Goal: Ask a question

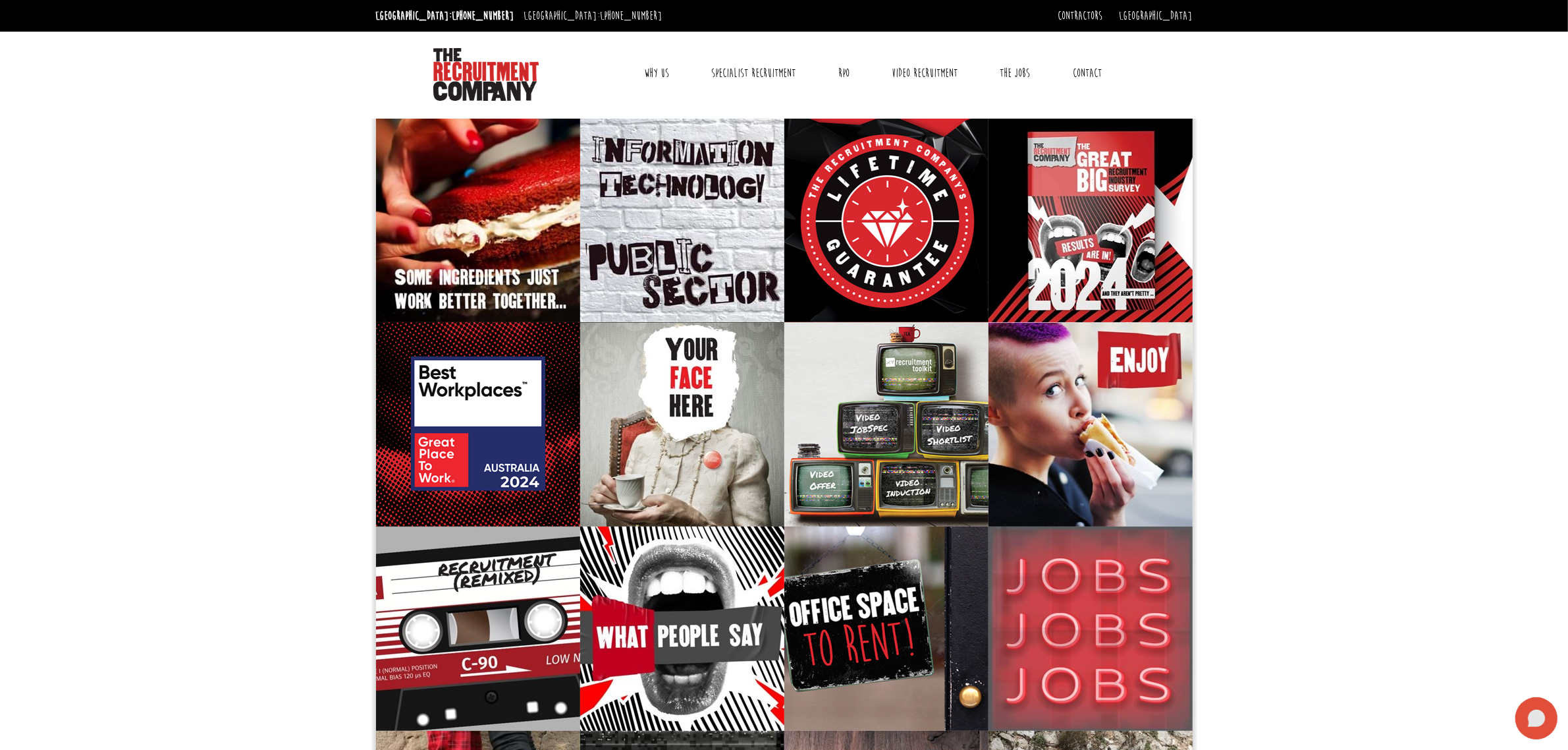
click at [1532, 715] on icon at bounding box center [1537, 718] width 18 height 17
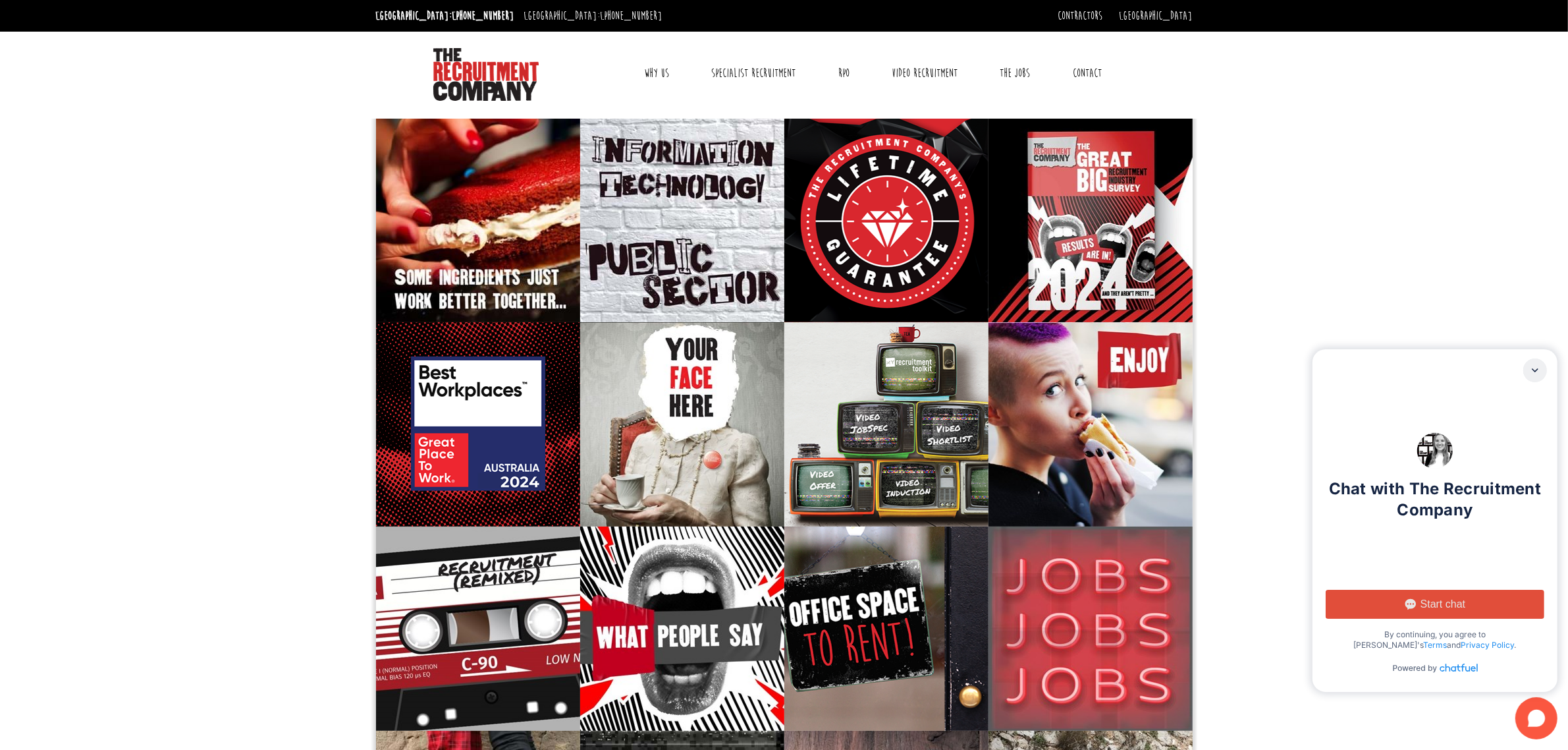
click at [1447, 603] on span "Start chat" at bounding box center [1442, 604] width 45 height 13
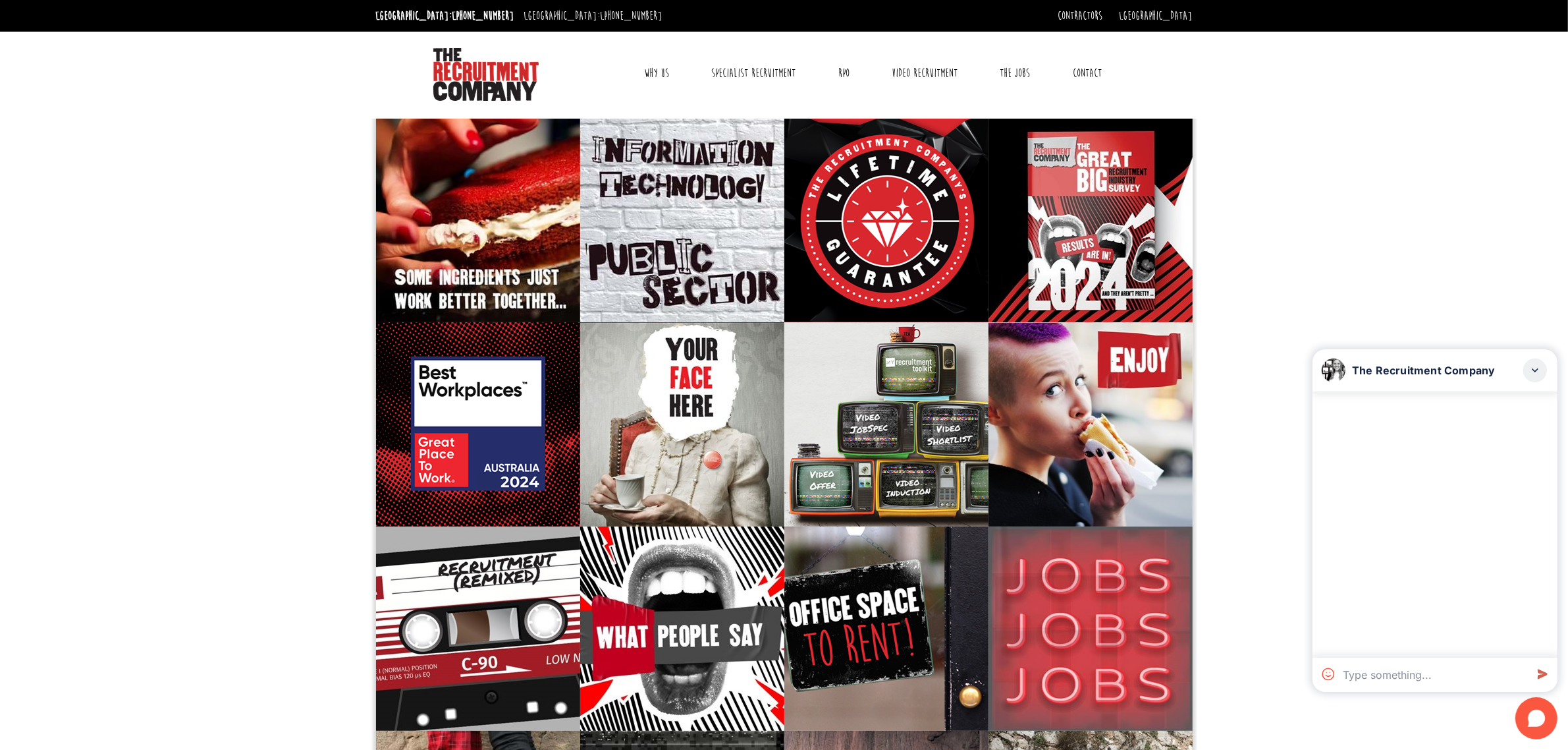
click at [1426, 680] on textarea at bounding box center [1432, 675] width 189 height 34
type textarea "Hi, I am [DEMOGRAPHIC_DATA] and currently looking for an administrative, [DEMOG…"
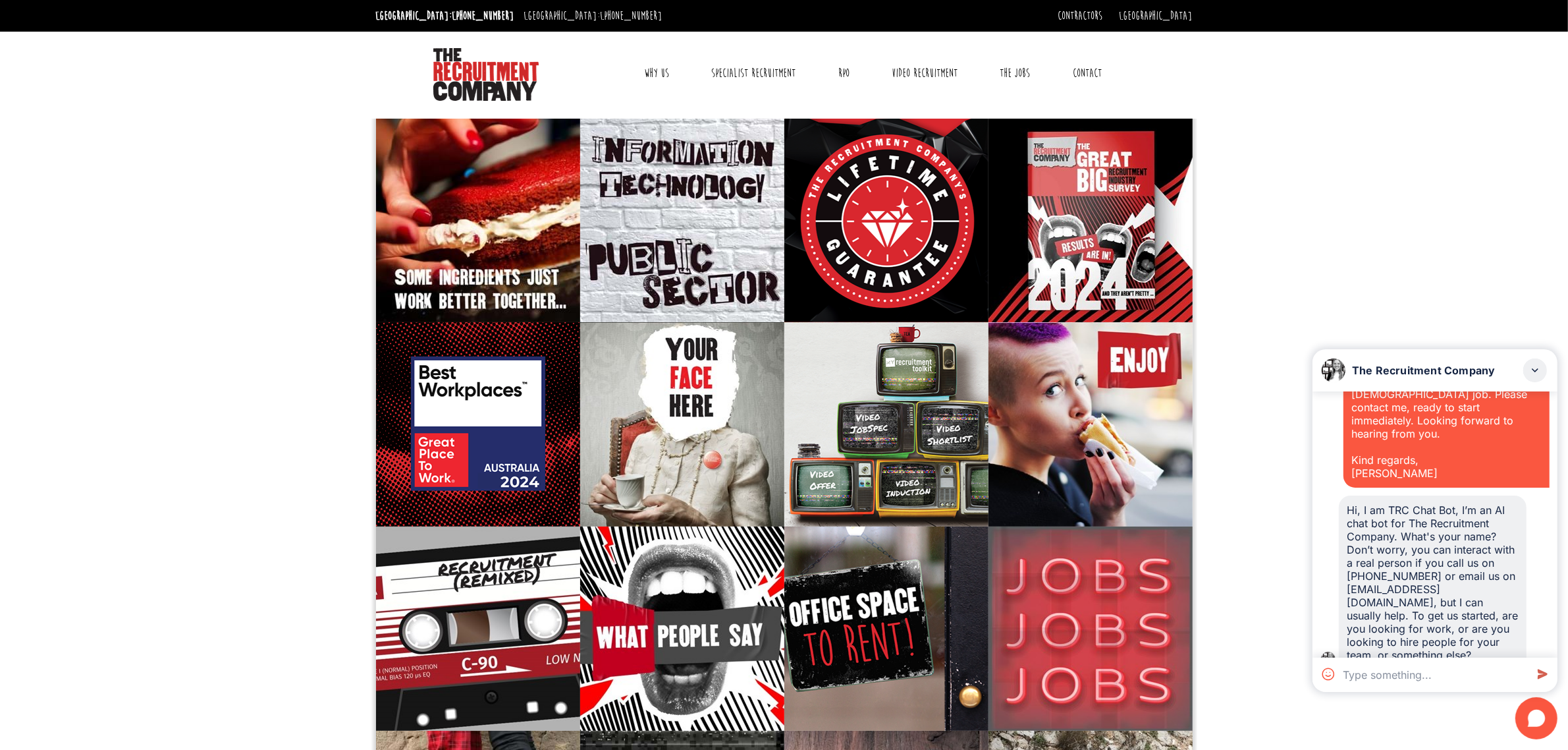
scroll to position [66, 0]
drag, startPoint x: 1442, startPoint y: 636, endPoint x: 1346, endPoint y: 479, distance: 184.0
click at [1346, 488] on div "Hi, I am TRC Chat Bot, I’m an AI chat bot for The Recruitment Company. What's y…" at bounding box center [1433, 575] width 188 height 174
click at [1436, 669] on textarea at bounding box center [1432, 675] width 189 height 34
click at [1442, 429] on div "Hi, I am [DEMOGRAPHIC_DATA] and currently looking for an administrative, [DEMOG…" at bounding box center [1447, 407] width 190 height 132
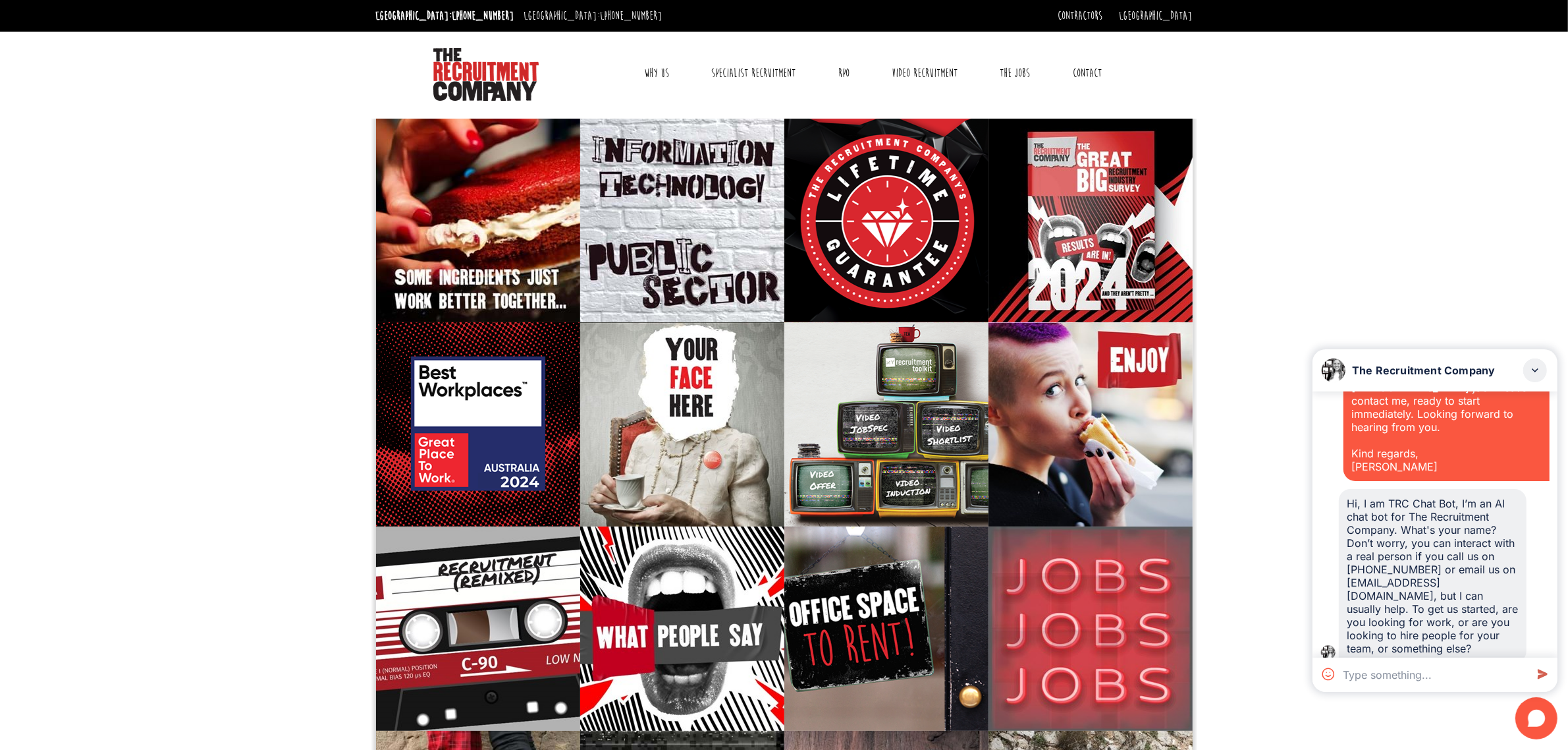
scroll to position [0, 0]
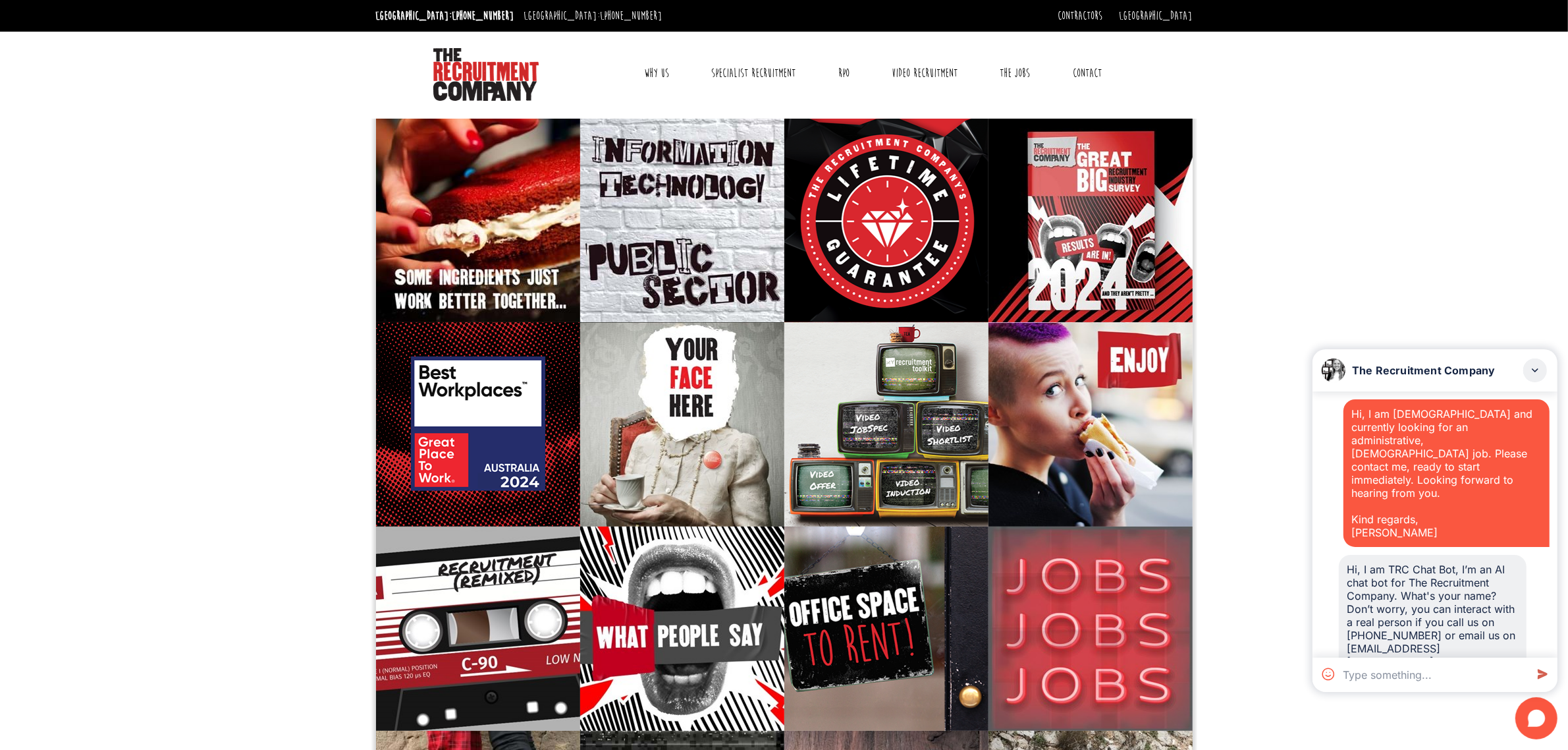
drag, startPoint x: 1451, startPoint y: 442, endPoint x: 1347, endPoint y: 412, distance: 108.2
click at [1347, 412] on div "Hi, I am [DEMOGRAPHIC_DATA] and currently looking for an administrative, [DEMOG…" at bounding box center [1447, 473] width 207 height 147
click at [1447, 670] on textarea at bounding box center [1432, 675] width 189 height 34
paste textarea "Hi, I am [DEMOGRAPHIC_DATA] and currently looking for an administrative, [DEMOG…"
type textarea "Hi, I am [DEMOGRAPHIC_DATA] and currently looking for an administrative, [DEMOG…"
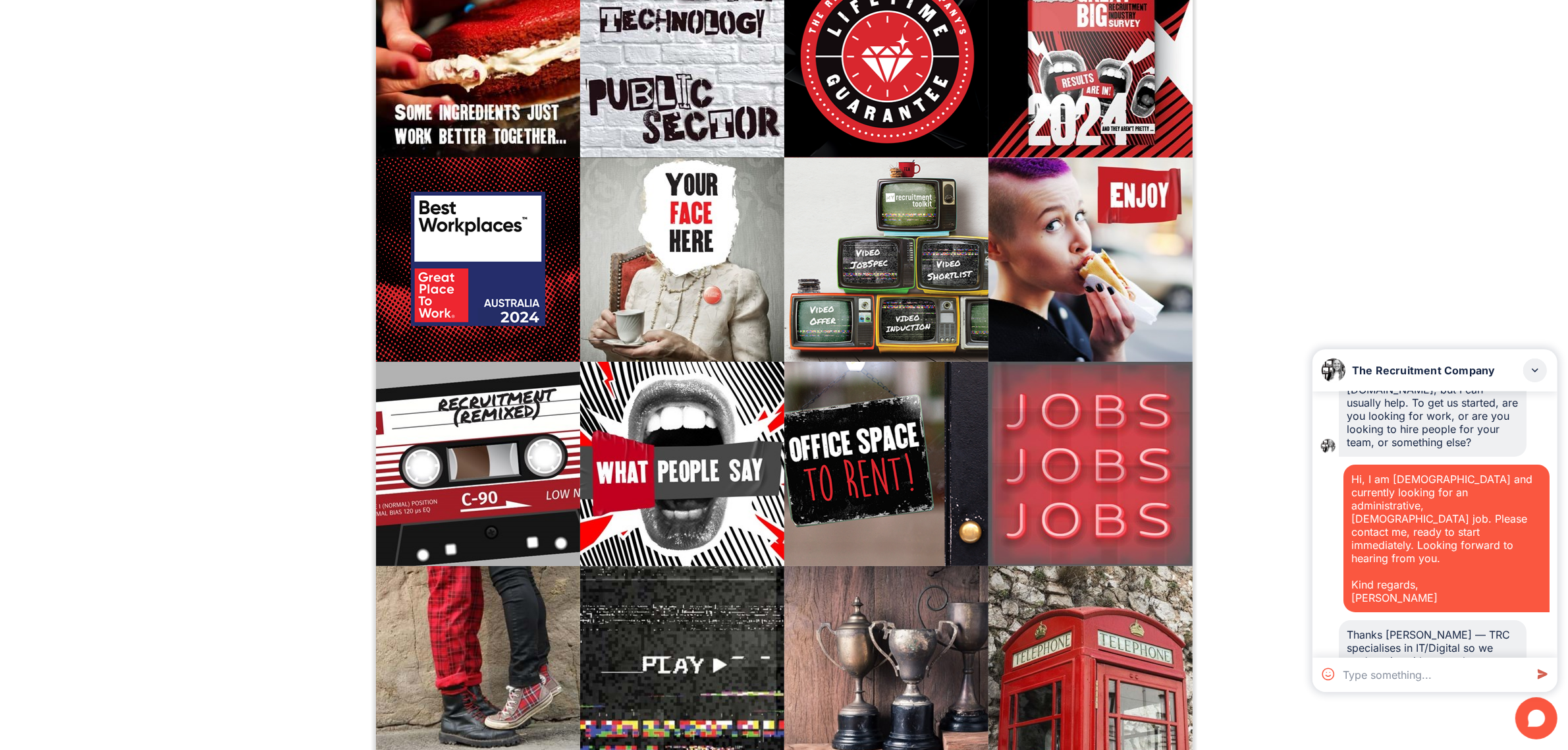
scroll to position [324, 0]
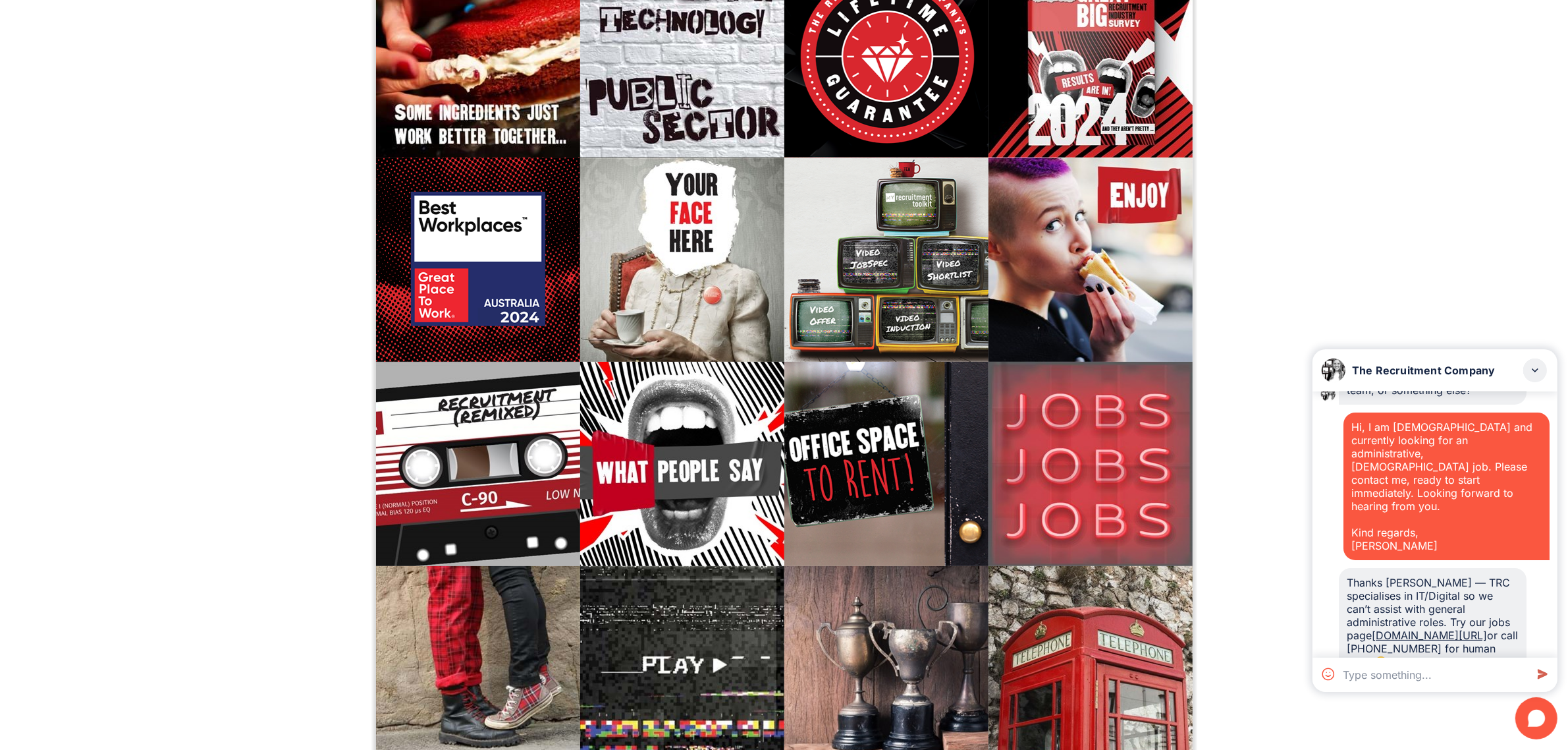
drag, startPoint x: 1499, startPoint y: 630, endPoint x: 1342, endPoint y: 531, distance: 185.6
click at [1342, 568] on div "Thanks [PERSON_NAME] — TRC specialises in IT/Digital so we can’t assist with ge…" at bounding box center [1435, 621] width 229 height 108
